Goal: Complete application form

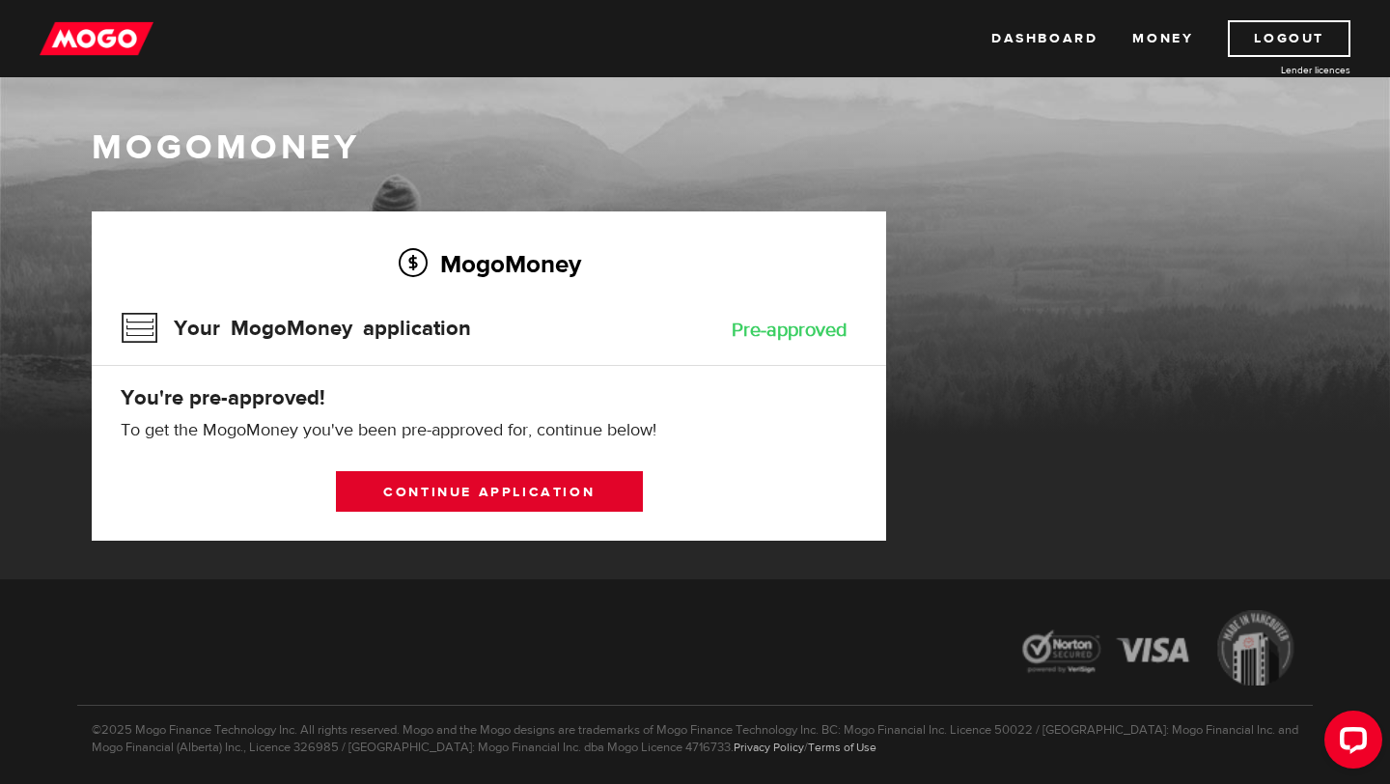
click at [525, 491] on link "Continue application" at bounding box center [489, 491] width 307 height 41
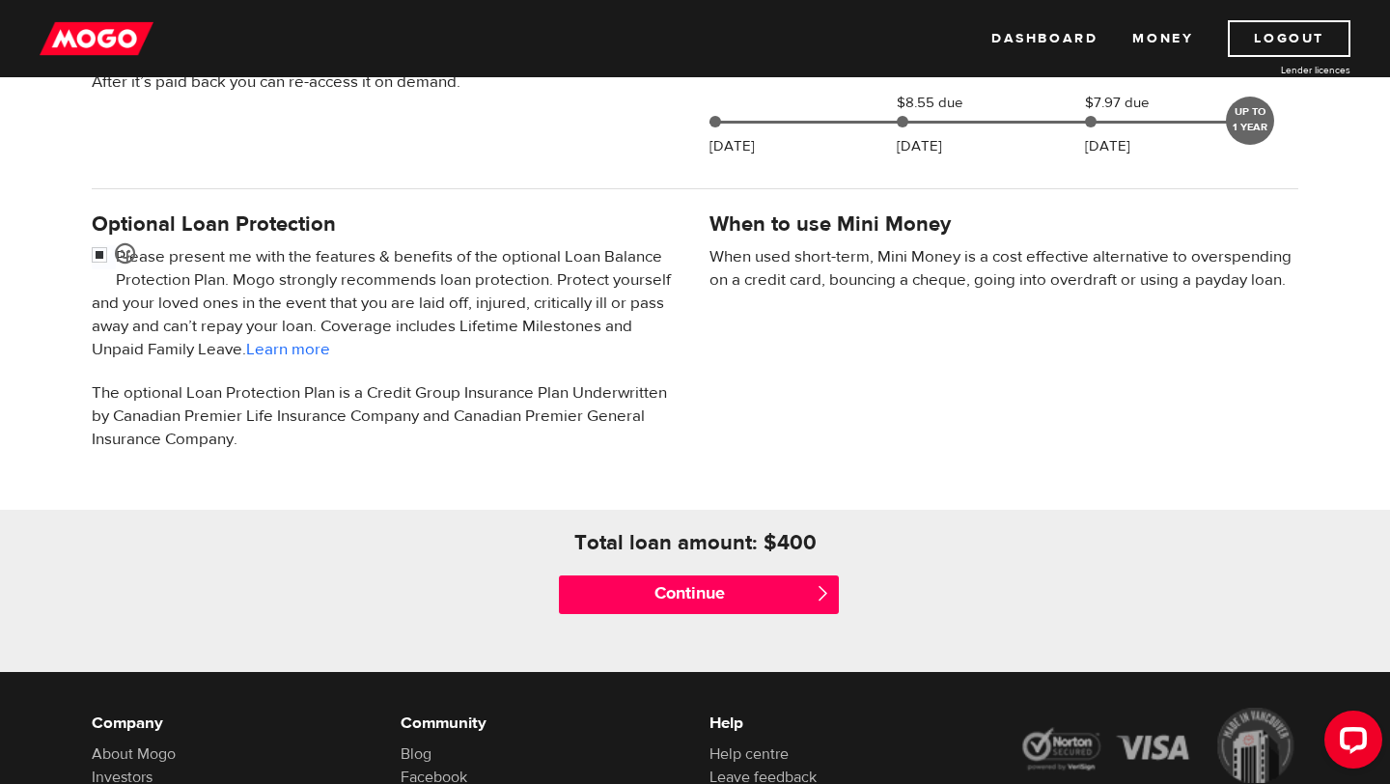
scroll to position [548, 0]
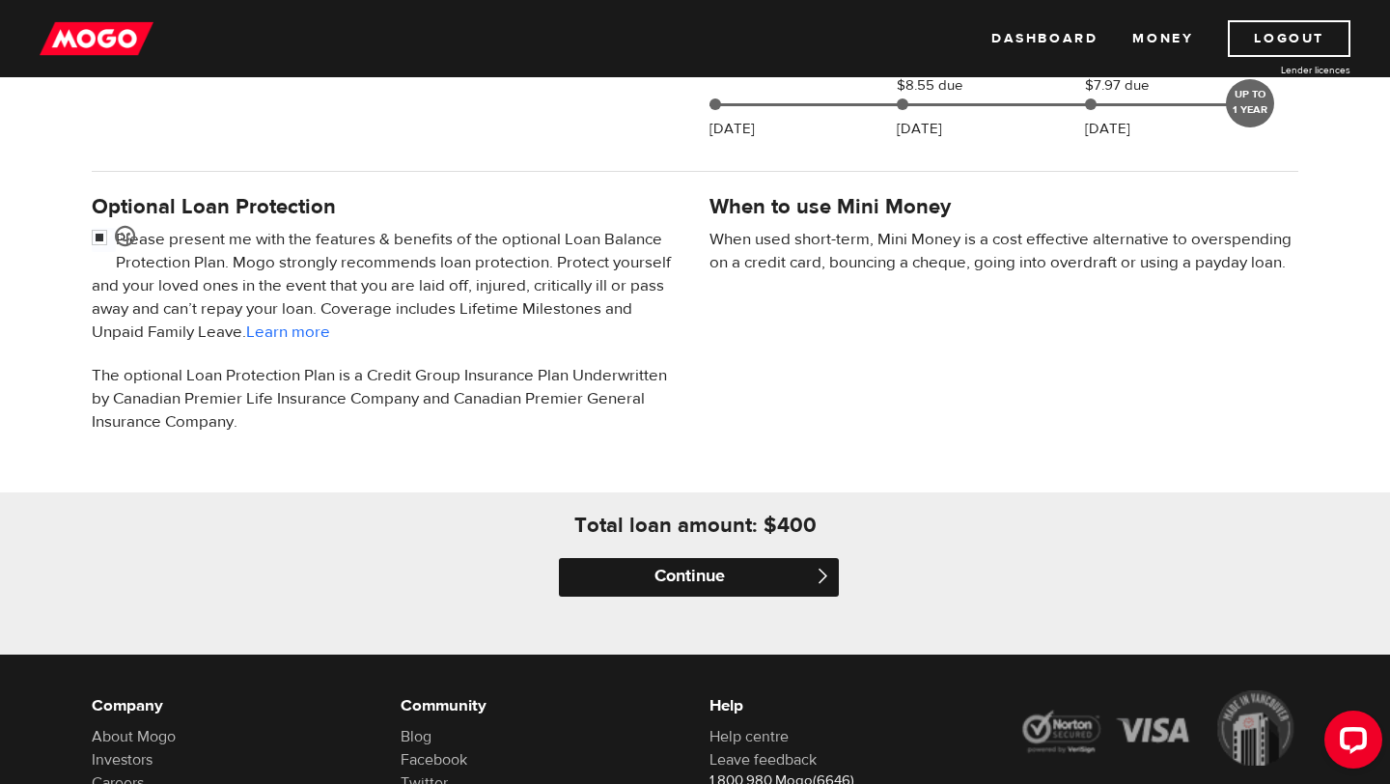
click at [643, 564] on input "Continue" at bounding box center [699, 577] width 280 height 39
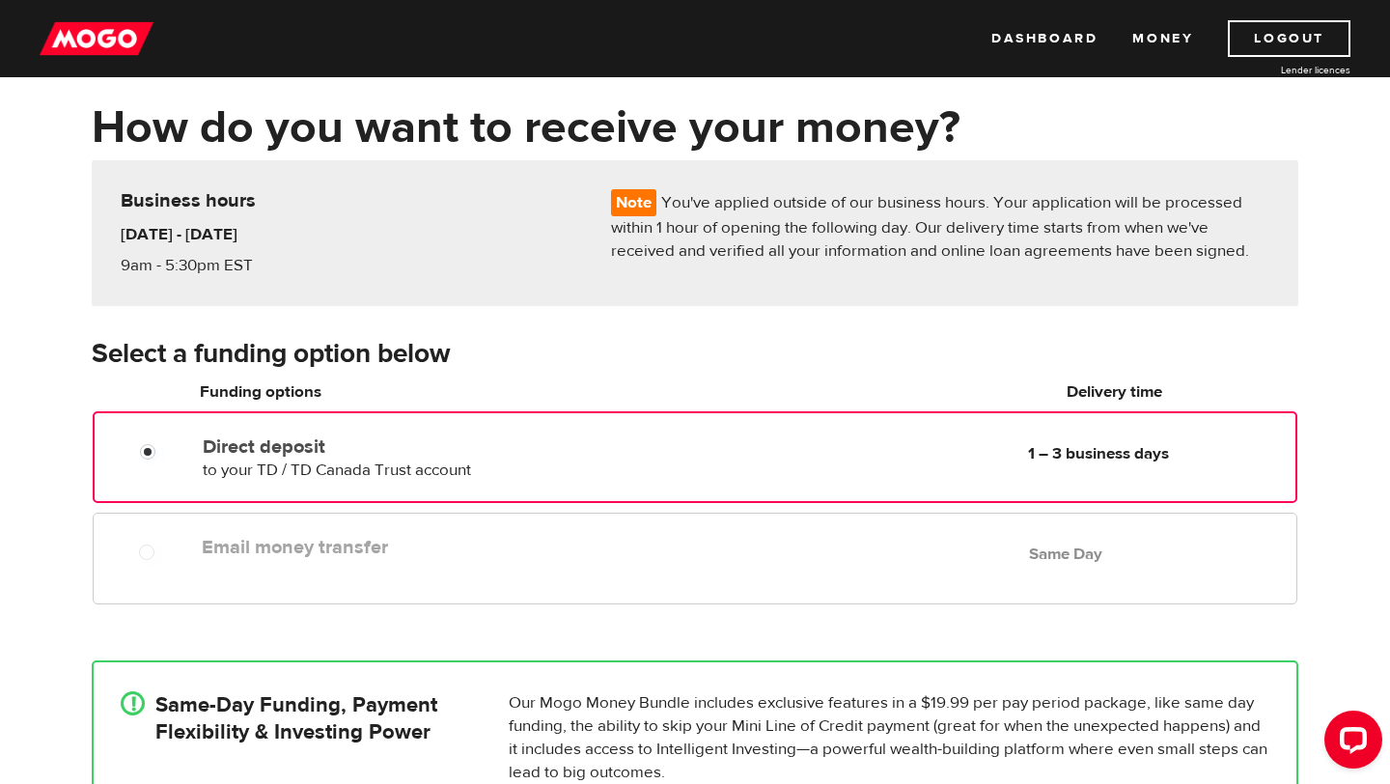
scroll to position [79, 0]
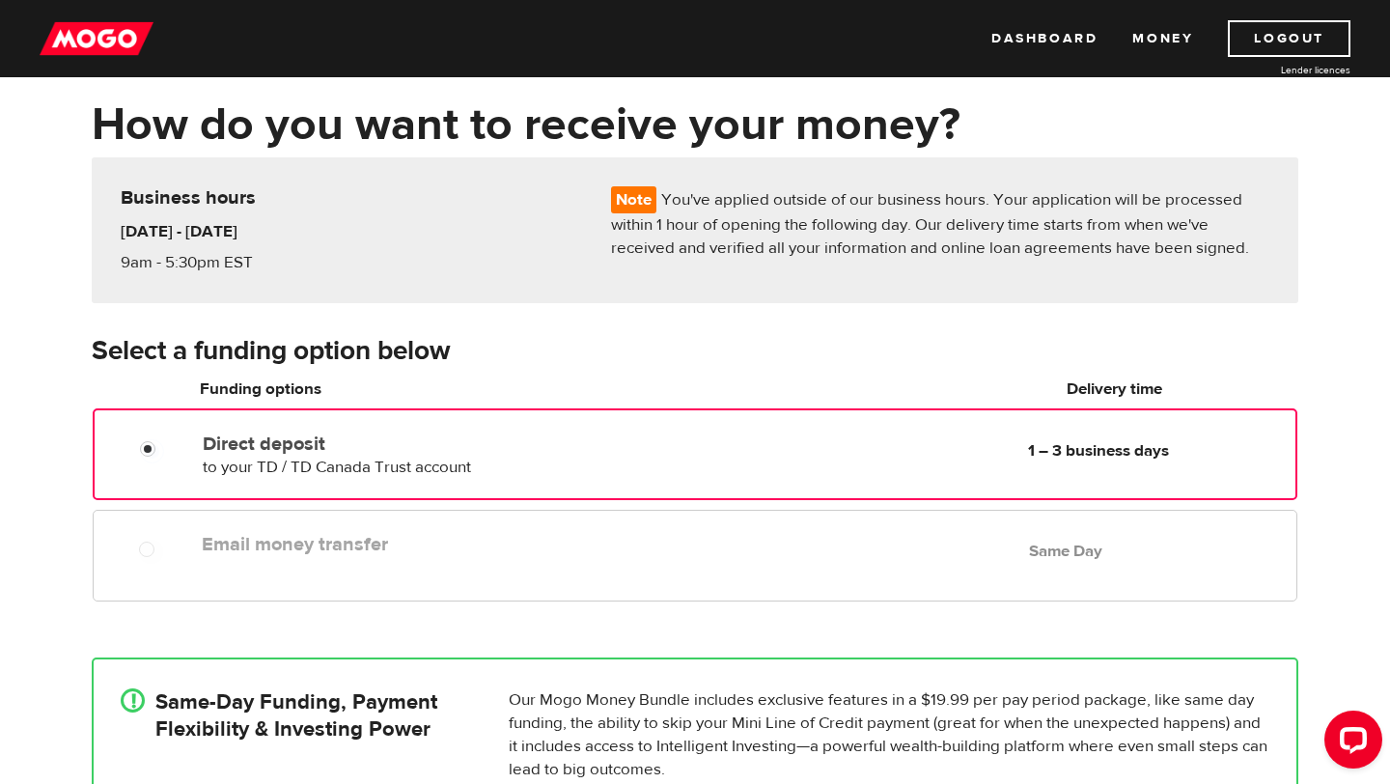
click at [532, 558] on div "Email money transfer Delivery in Same Day Same Day" at bounding box center [745, 544] width 1103 height 38
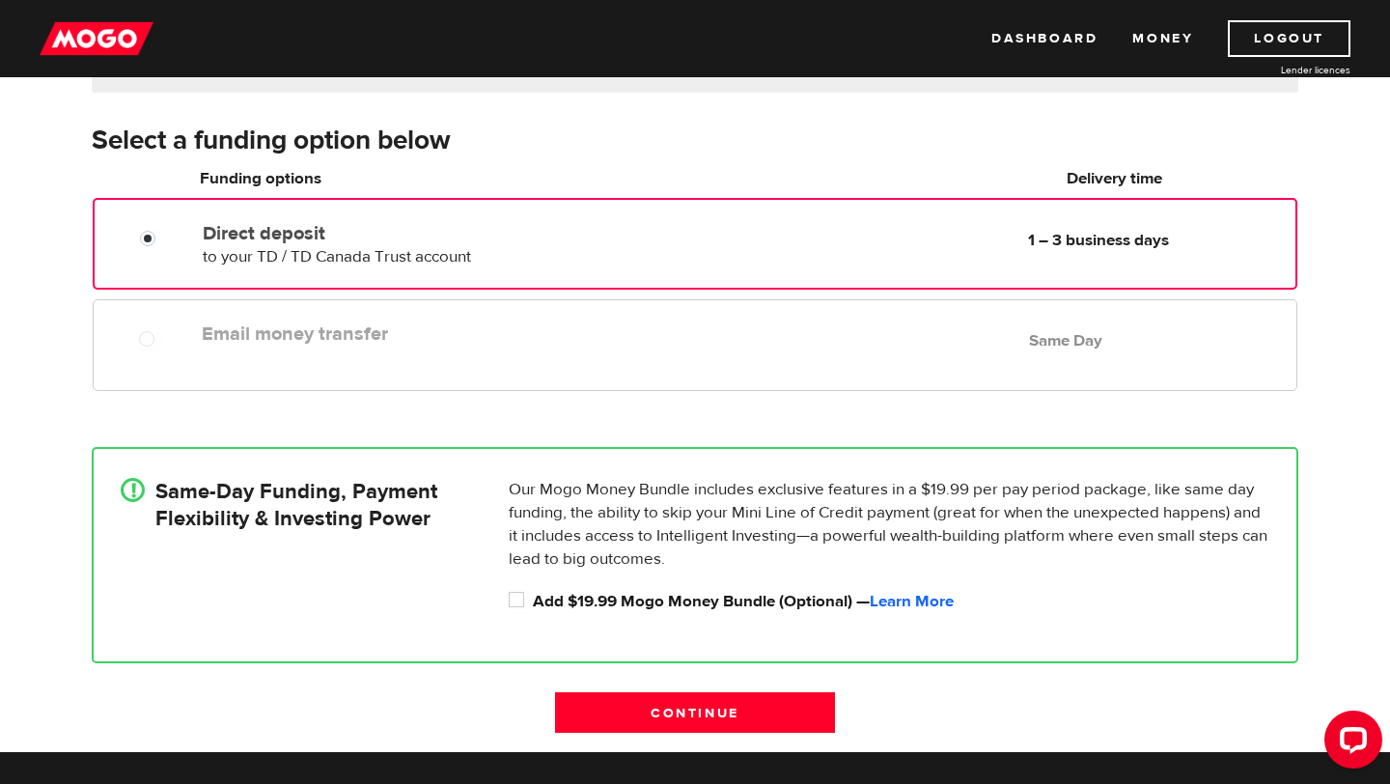
scroll to position [292, 0]
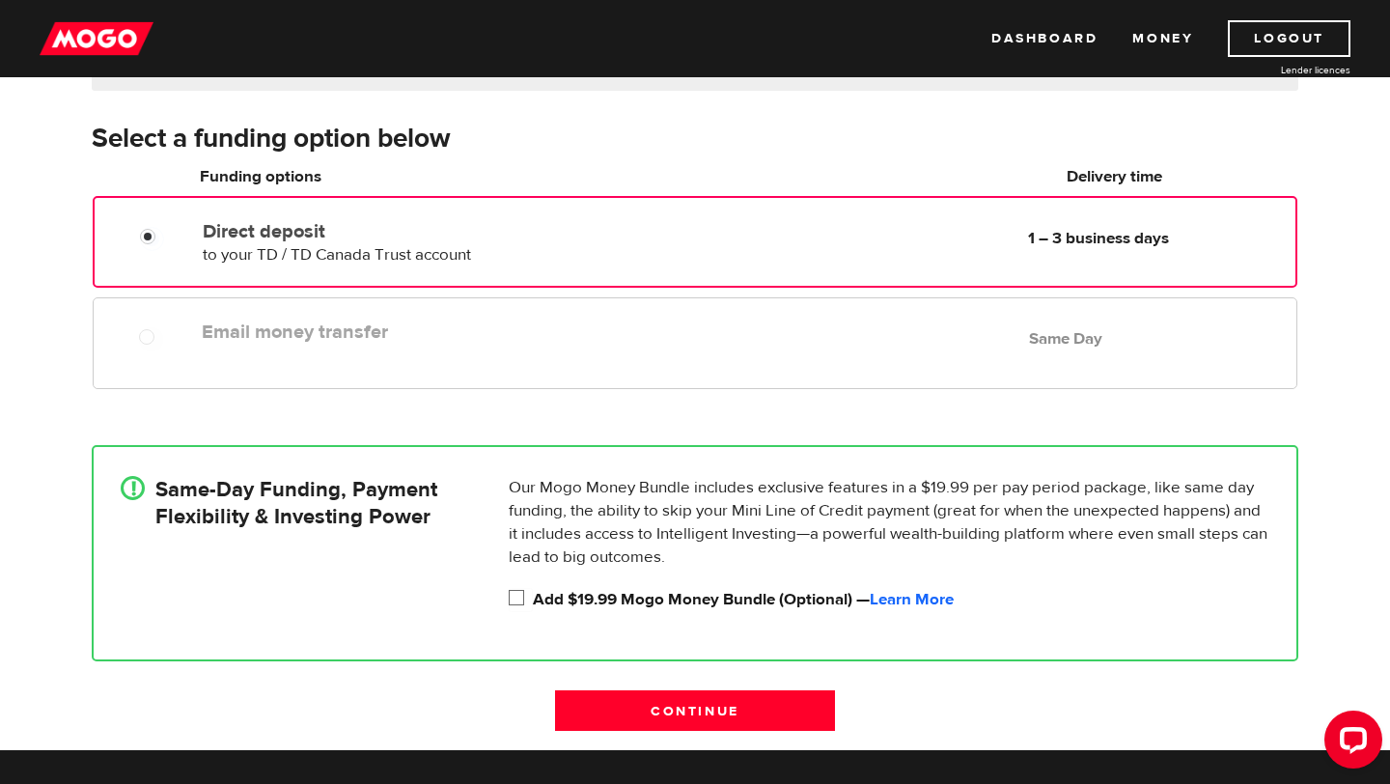
click at [521, 599] on input "Add $19.99 Mogo Money Bundle (Optional) — Learn More" at bounding box center [521, 600] width 24 height 24
checkbox input "true"
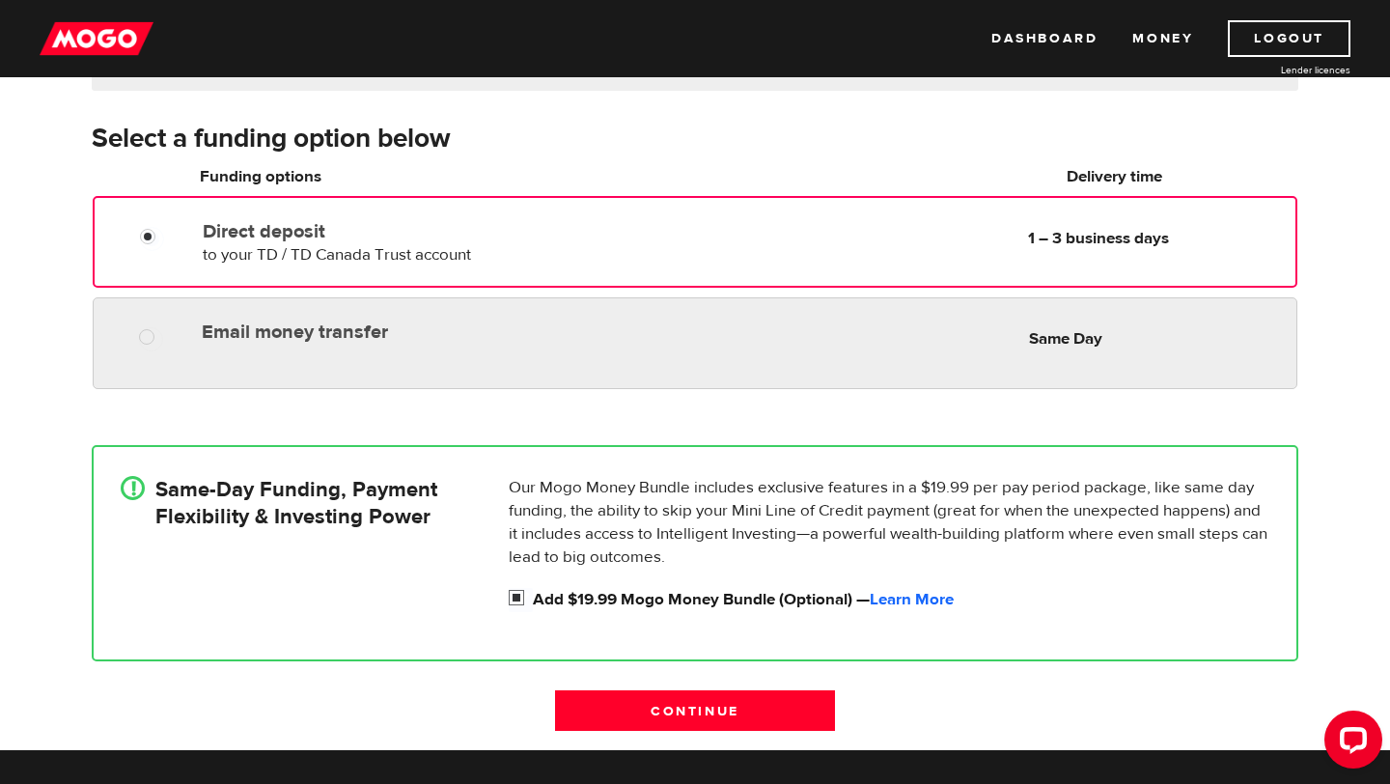
radio input "true"
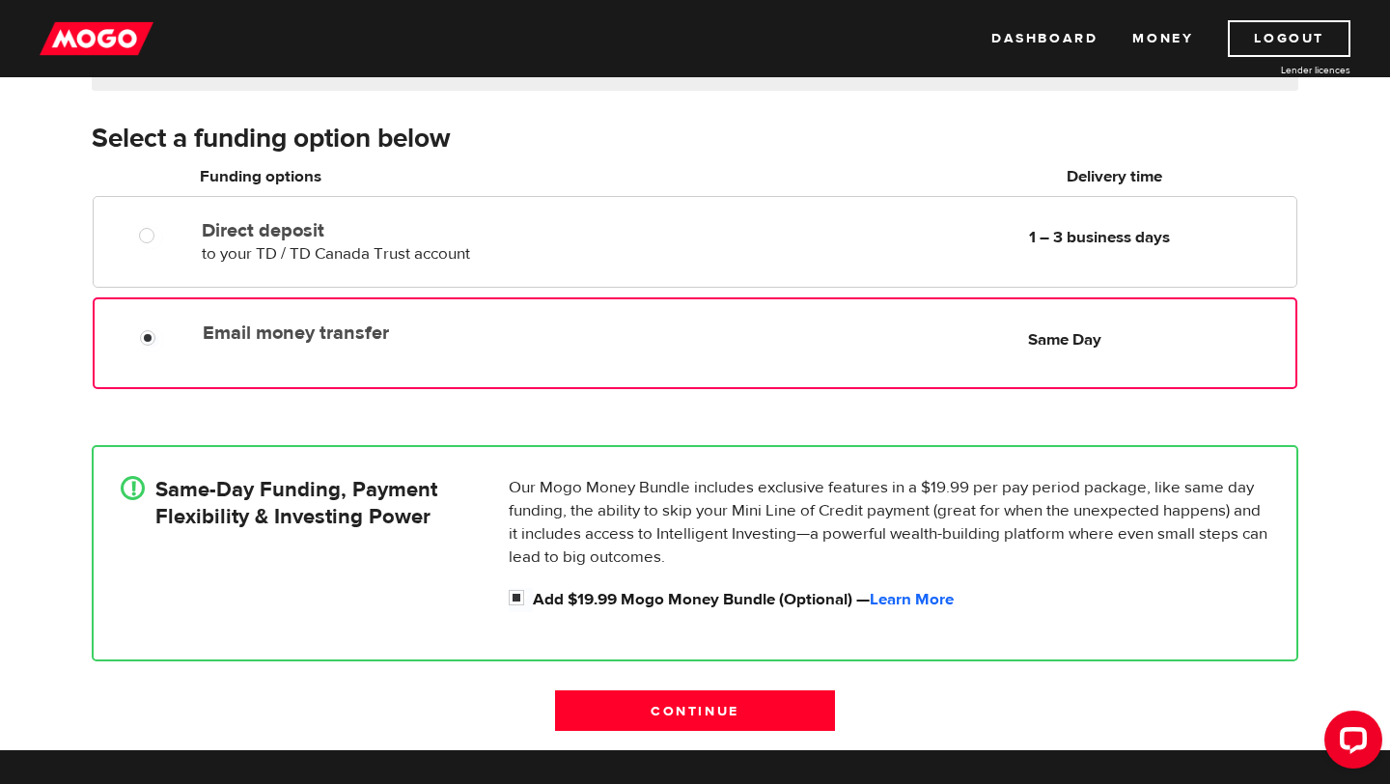
click at [533, 331] on label "Email money transfer" at bounding box center [424, 333] width 443 height 23
click at [164, 331] on input "Email money transfer" at bounding box center [152, 340] width 24 height 24
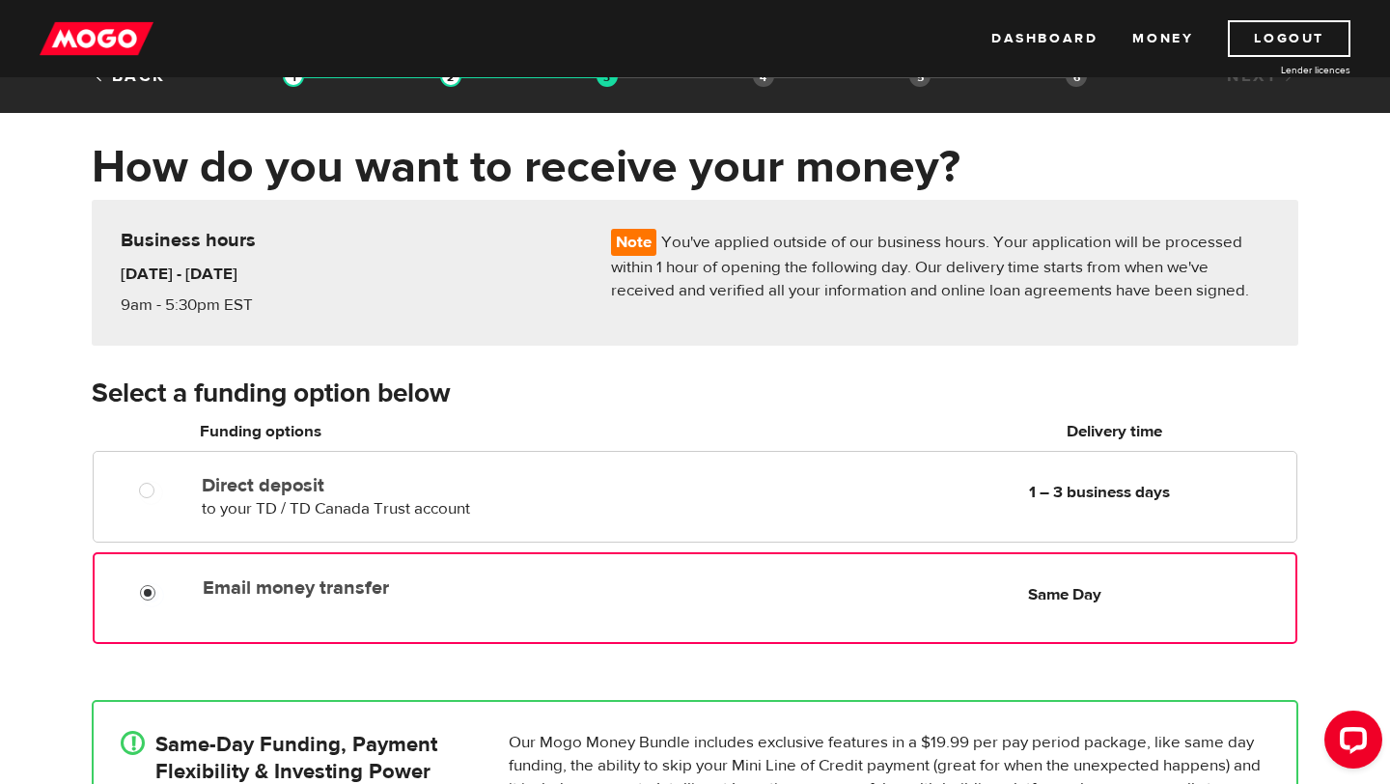
scroll to position [0, 0]
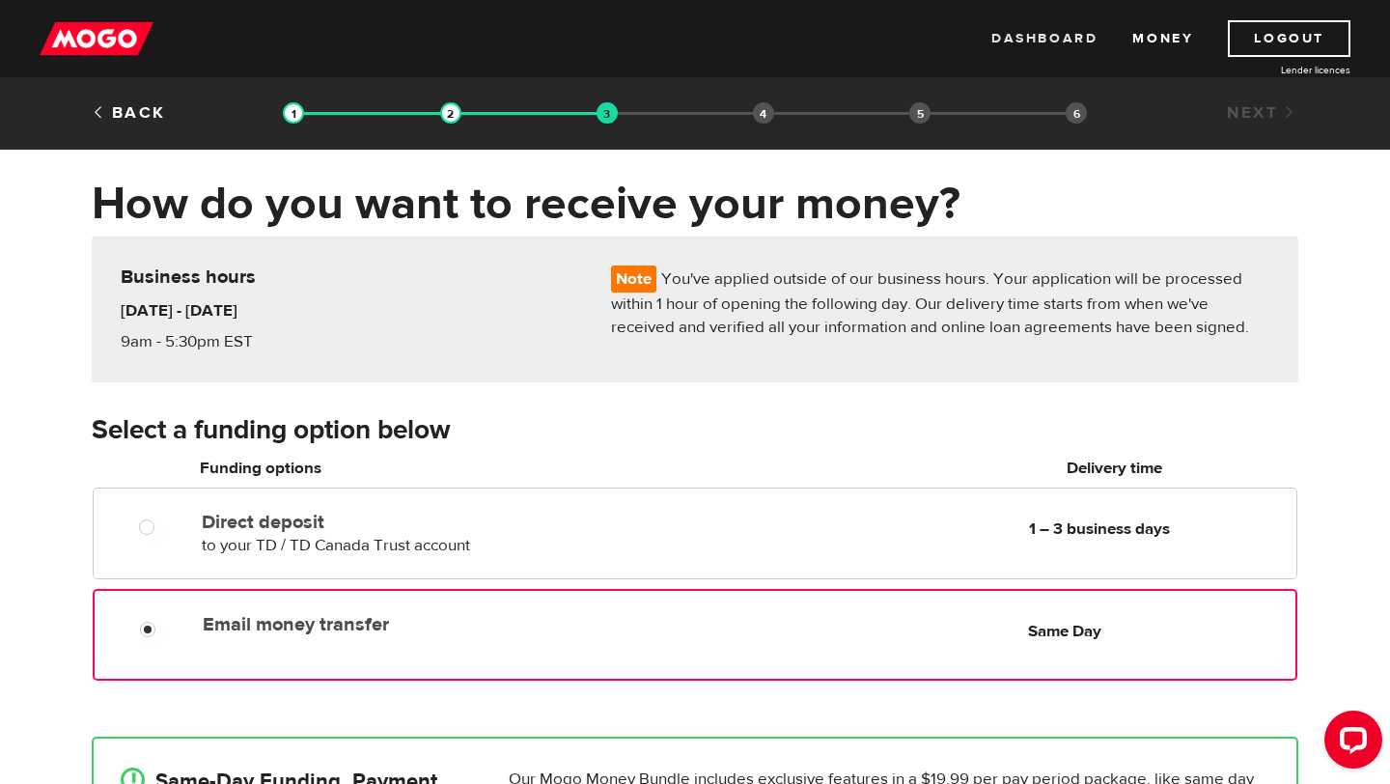
click at [1039, 45] on link "Dashboard" at bounding box center [1045, 38] width 106 height 37
